Goal: Check status: Verify the current state of an ongoing process or item

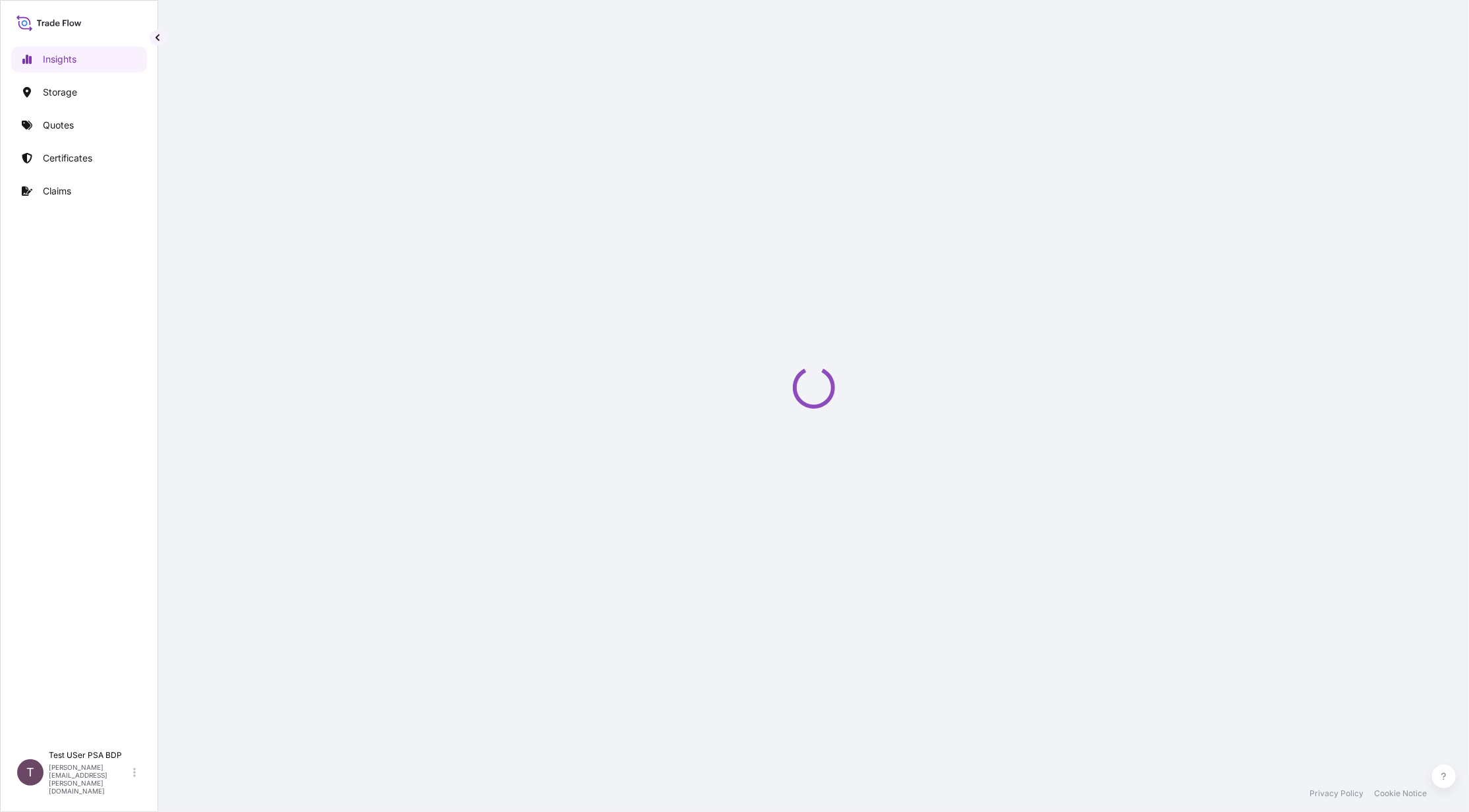
select select "2025"
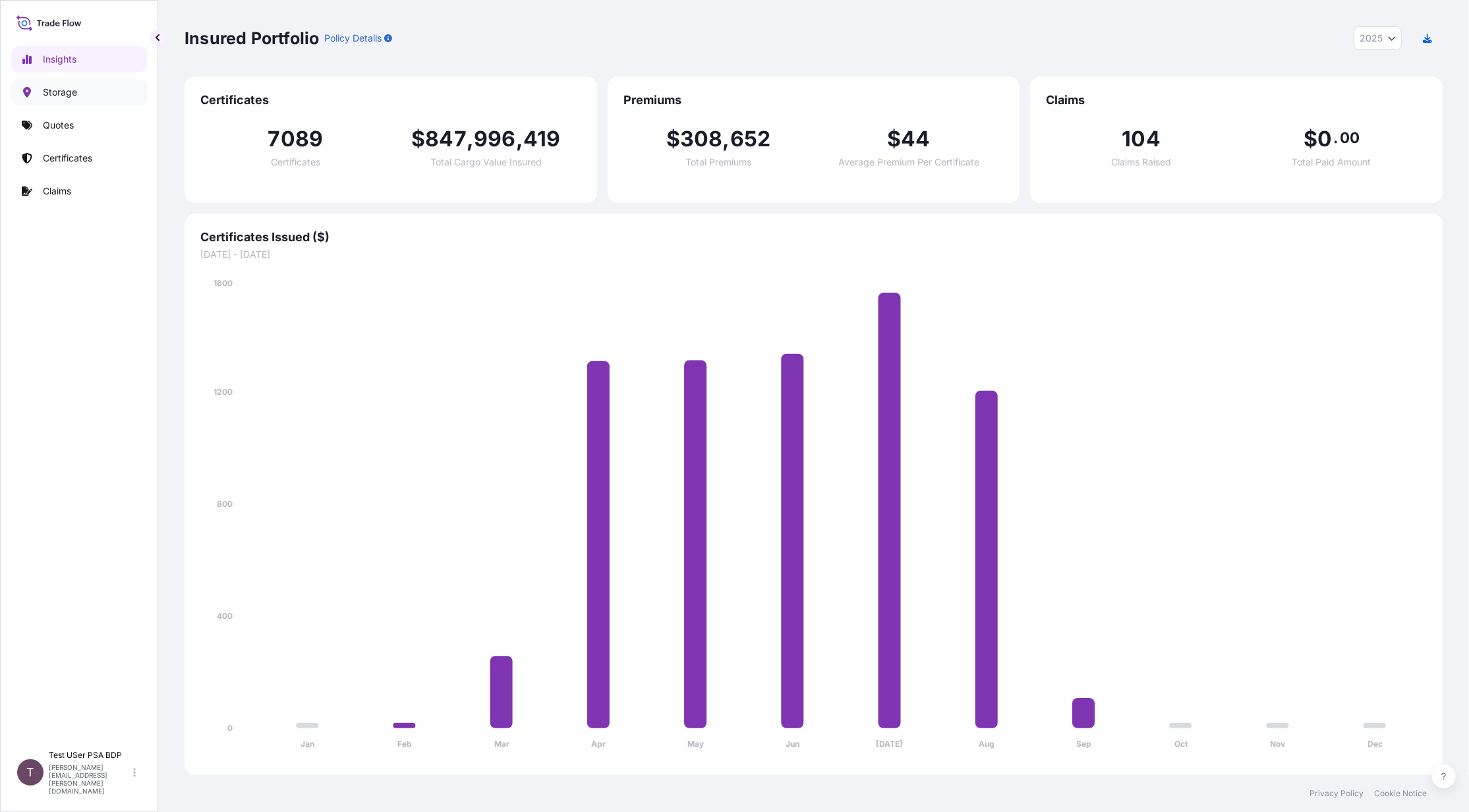
click at [66, 93] on p "Storage" at bounding box center [60, 92] width 34 height 13
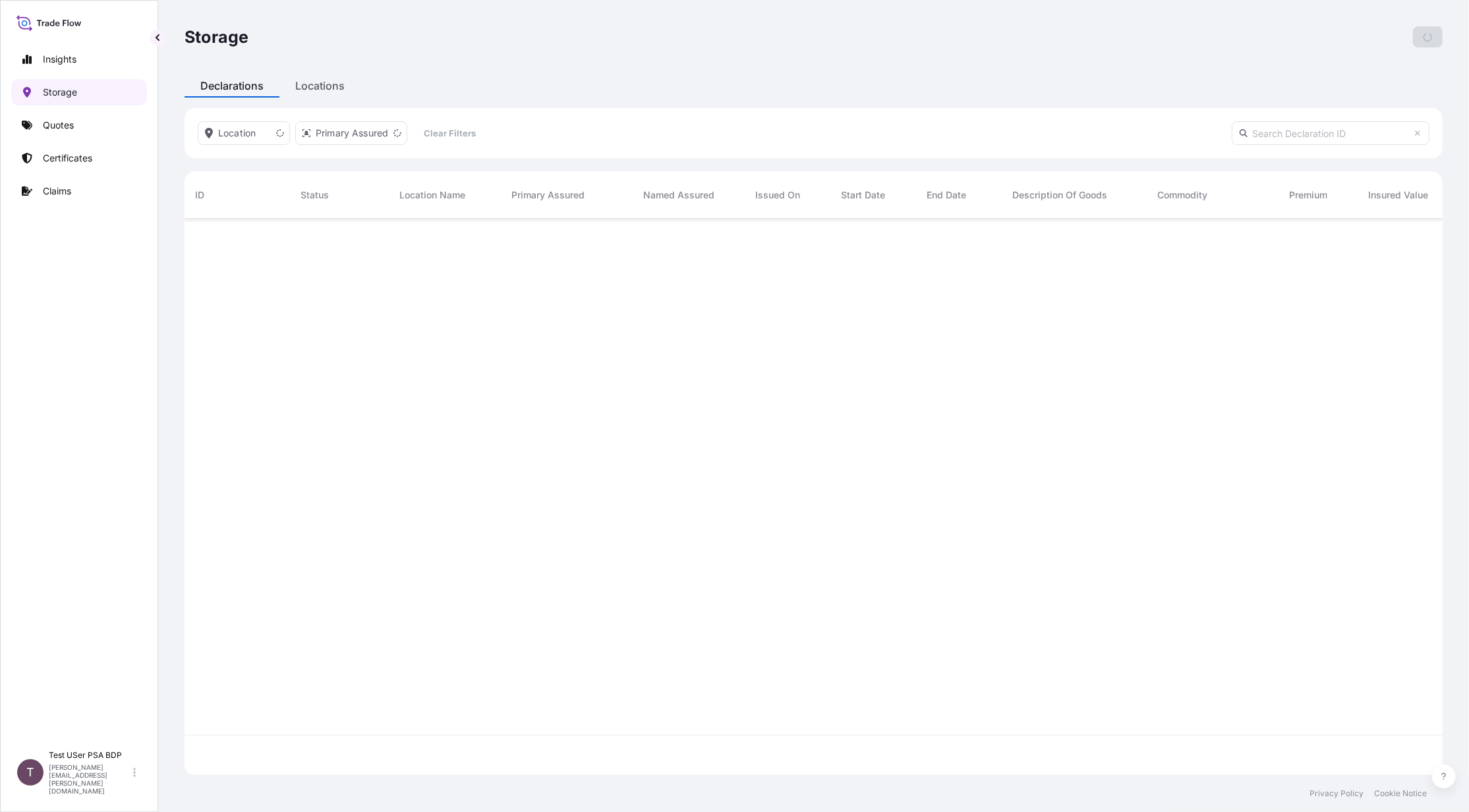
scroll to position [550, 1245]
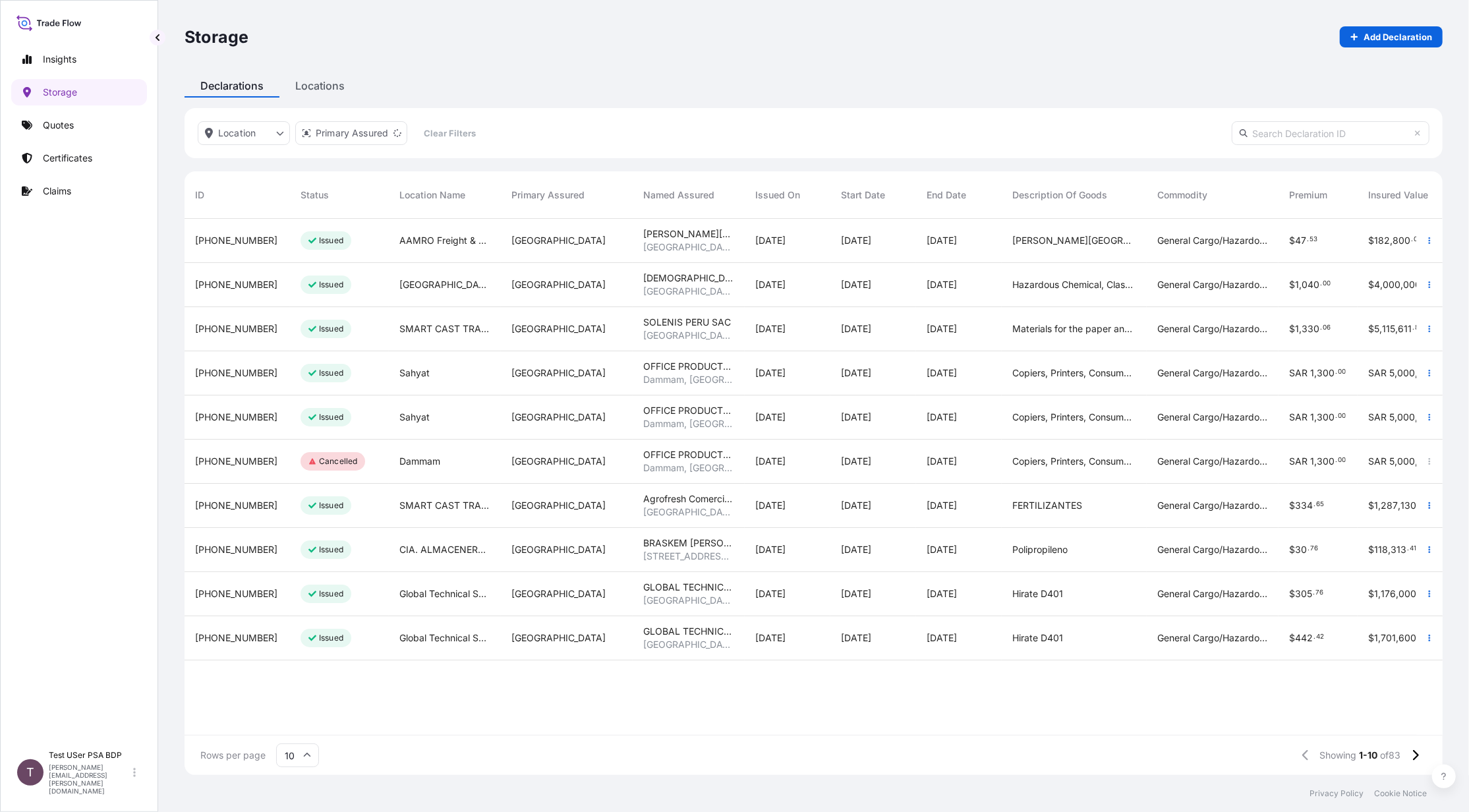
click at [227, 243] on span "[PHONE_NUMBER]" at bounding box center [236, 240] width 82 height 13
